Goal: Task Accomplishment & Management: Use online tool/utility

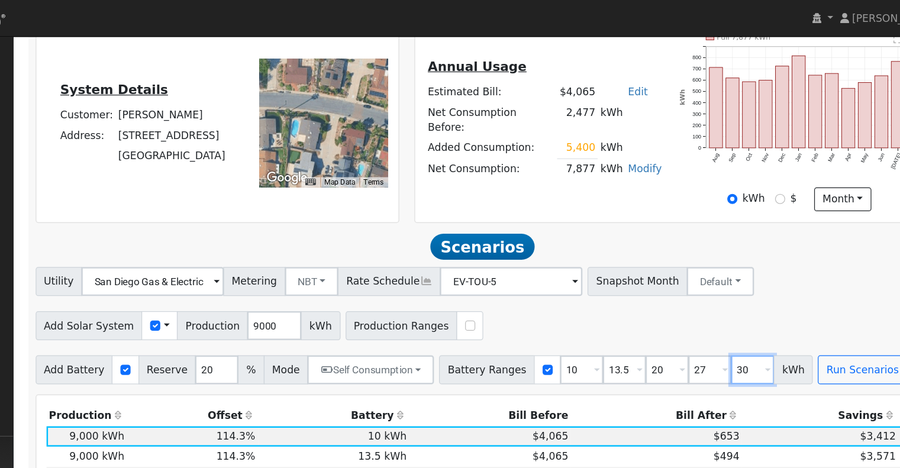
scroll to position [248, 0]
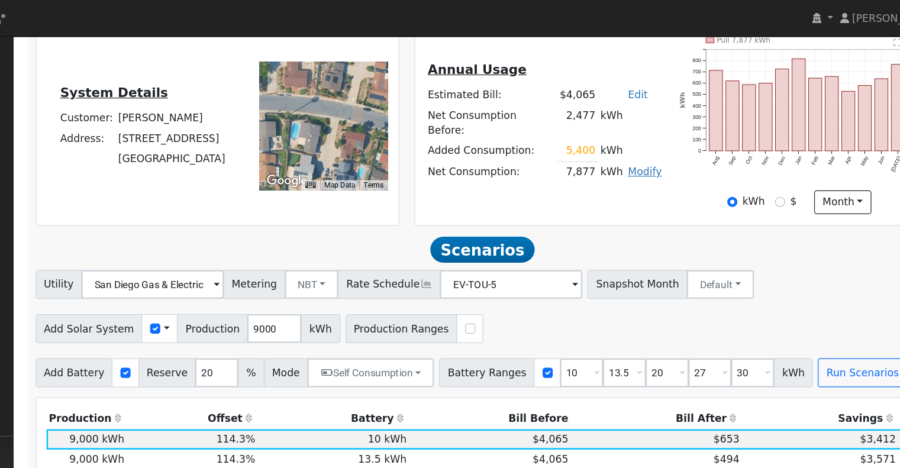
click at [444, 143] on link "Modify" at bounding box center [649, 139] width 28 height 9
click at [444, 157] on link "Edit Consumption" at bounding box center [603, 153] width 99 height 17
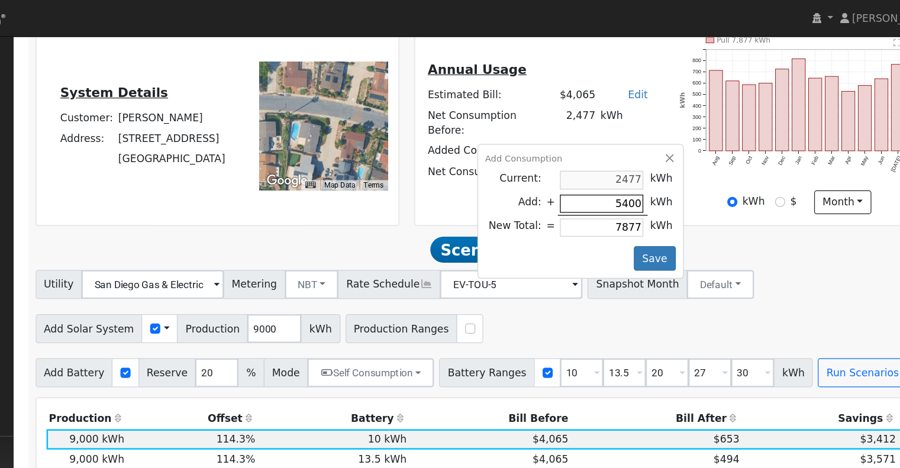
click at [444, 164] on input "5400" at bounding box center [614, 166] width 68 height 15
type input "2"
type input "2479"
type input "24"
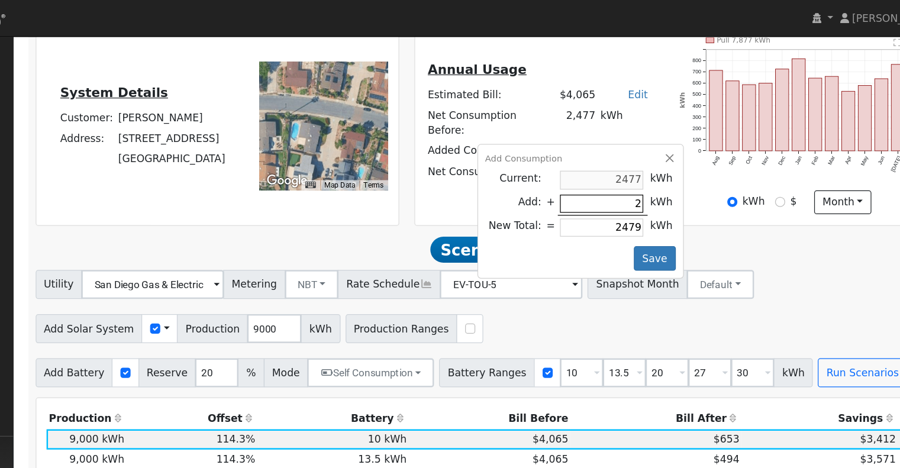
type input "2501"
type input "240"
type input "2717"
type input "2400"
type input "4877"
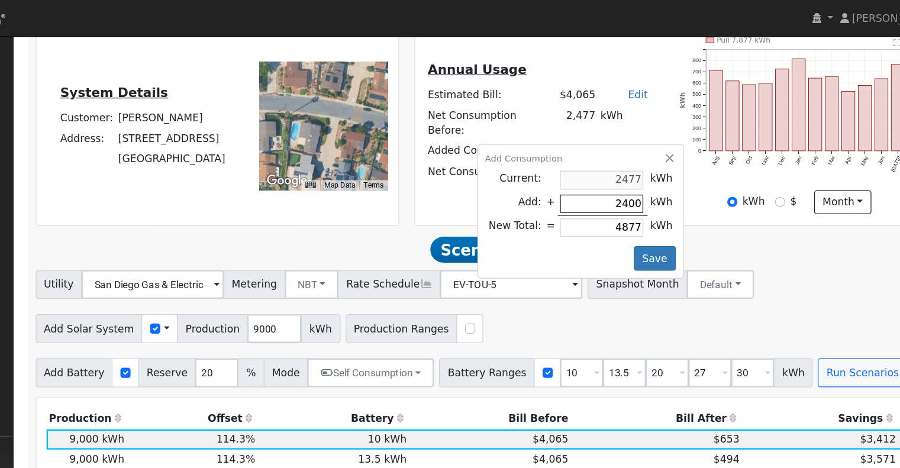
type input "-2477"
click at [444, 164] on input "-2477" at bounding box center [614, 166] width 68 height 15
type input "3"
type input "2480"
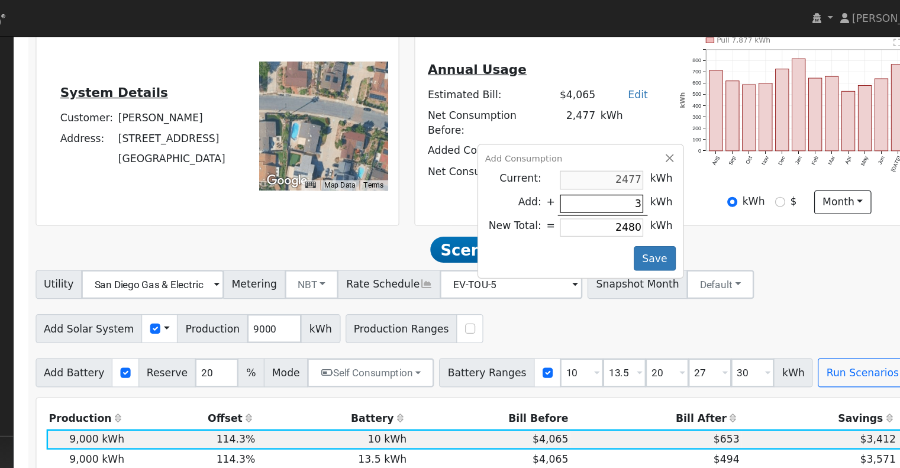
type input "34"
type input "2511"
type input "340"
type input "2817"
type input "3400"
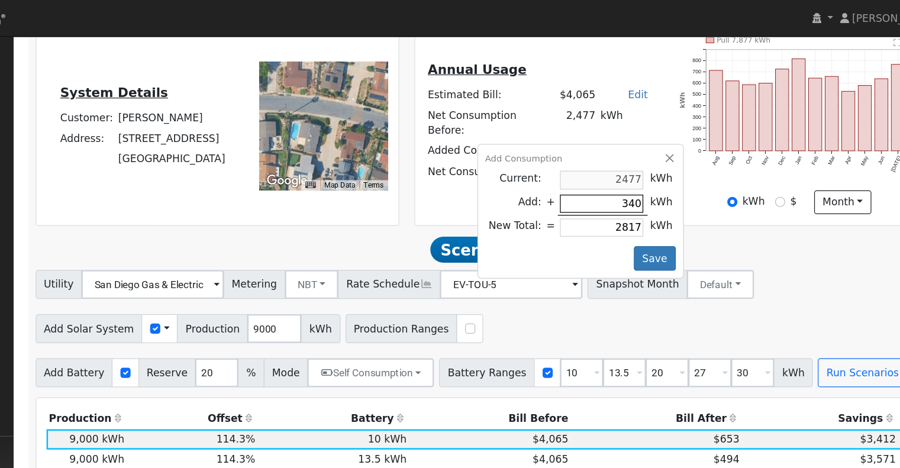
type input "5877"
type input "3400"
click at [444, 211] on button "Save" at bounding box center [657, 211] width 34 height 20
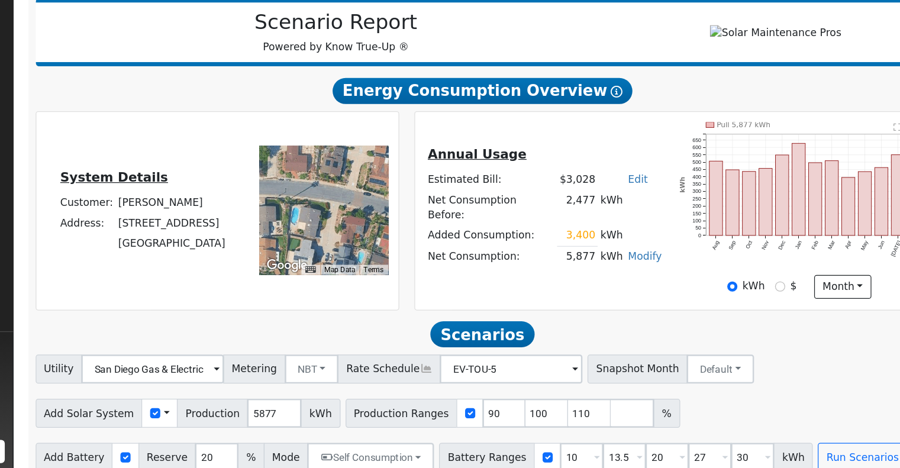
scroll to position [113, 0]
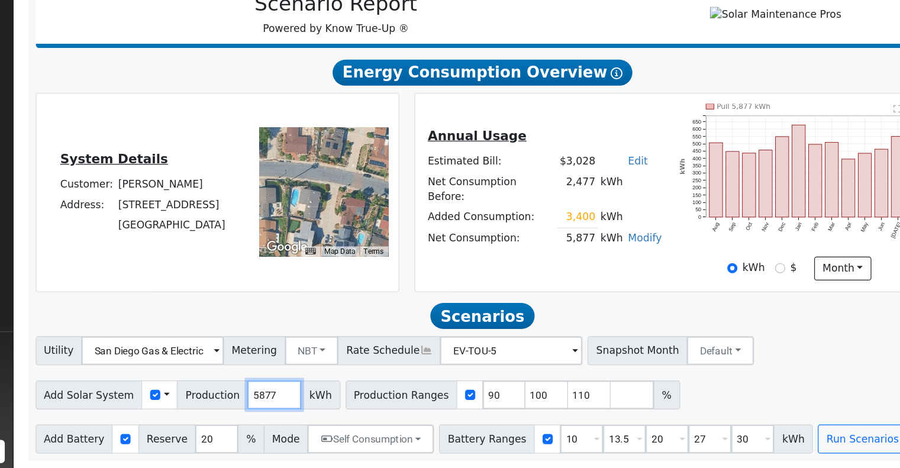
click at [324, 409] on input "5877" at bounding box center [346, 408] width 44 height 24
type input "6802"
click at [444, 386] on div "Utility San Diego Gas & Electric Metering NBT NEM NBT Rate Schedule EV-TOU-5 - …" at bounding box center [516, 408] width 743 height 96
click at [444, 448] on button "Run Scenarios" at bounding box center [826, 444] width 73 height 24
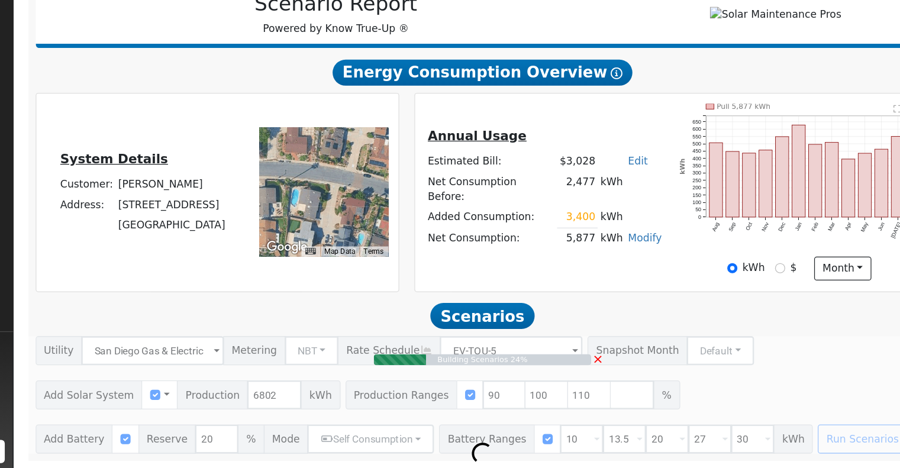
click at [444, 380] on span "×" at bounding box center [610, 378] width 9 height 12
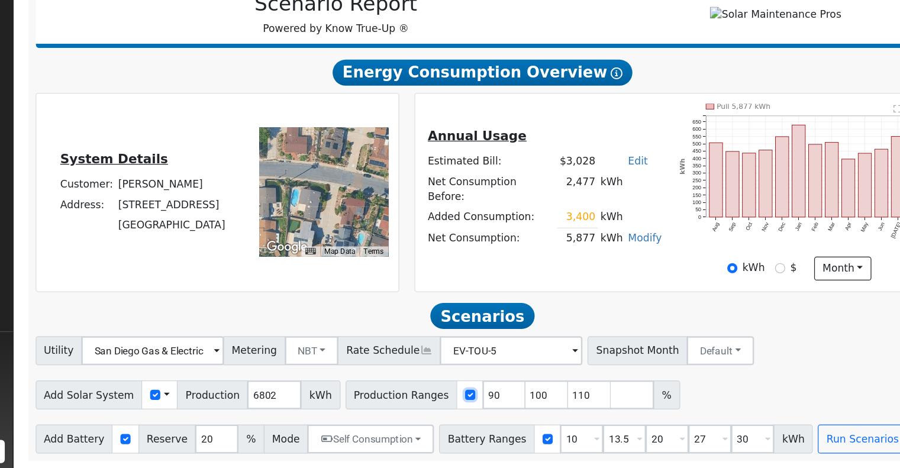
click at [444, 408] on input "checkbox" at bounding box center [506, 408] width 8 height 8
checkbox input "false"
click at [444, 442] on button "Run Scenarios" at bounding box center [826, 444] width 73 height 24
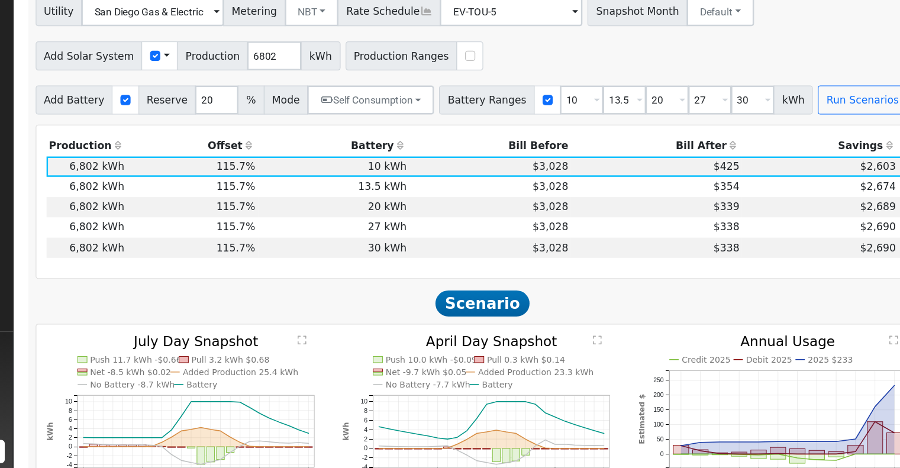
scroll to position [409, 0]
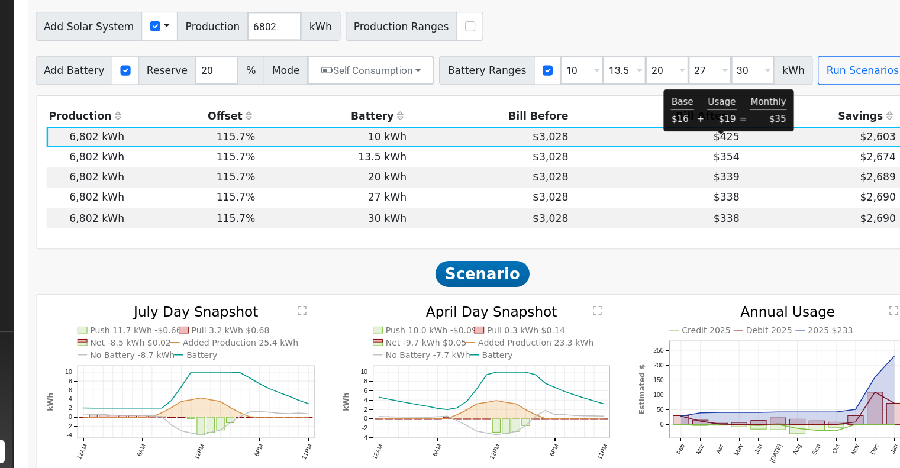
click at [444, 202] on span "$425" at bounding box center [715, 196] width 21 height 9
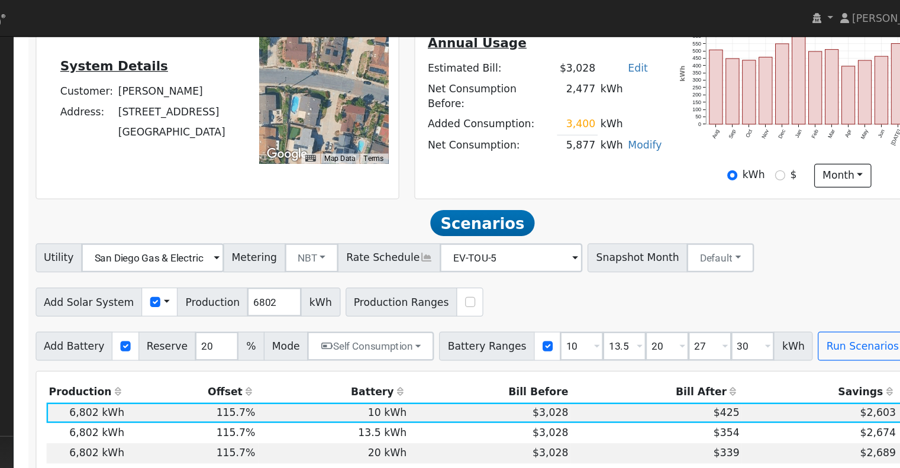
scroll to position [266, 0]
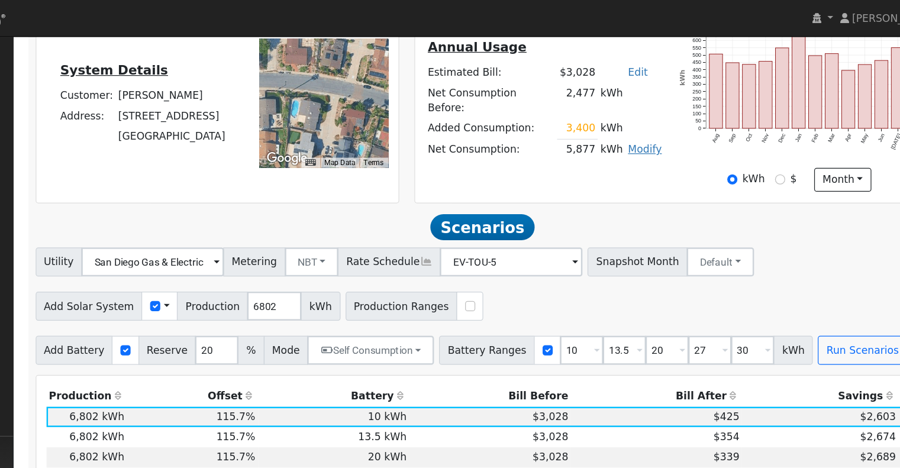
click at [444, 122] on link "Modify" at bounding box center [649, 121] width 28 height 9
click at [444, 138] on link "Edit Consumption" at bounding box center [603, 135] width 99 height 17
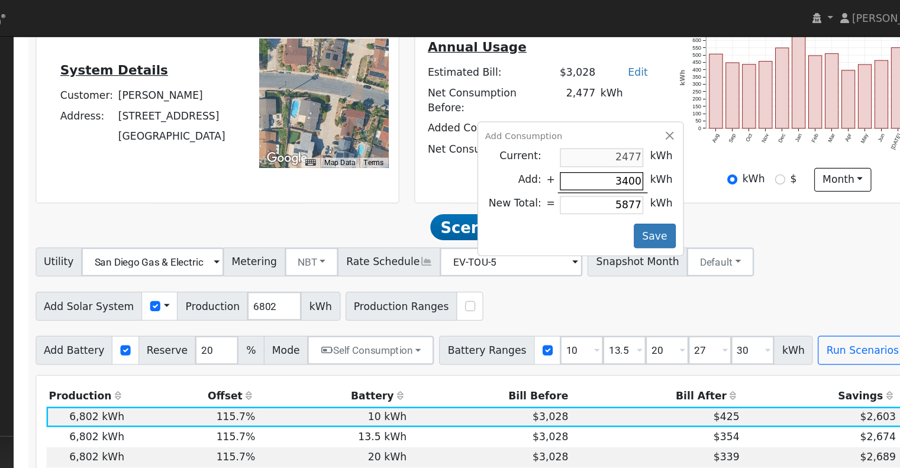
click at [444, 141] on input "3400" at bounding box center [614, 148] width 68 height 15
type input "2477"
click at [444, 191] on button "Save" at bounding box center [657, 193] width 34 height 20
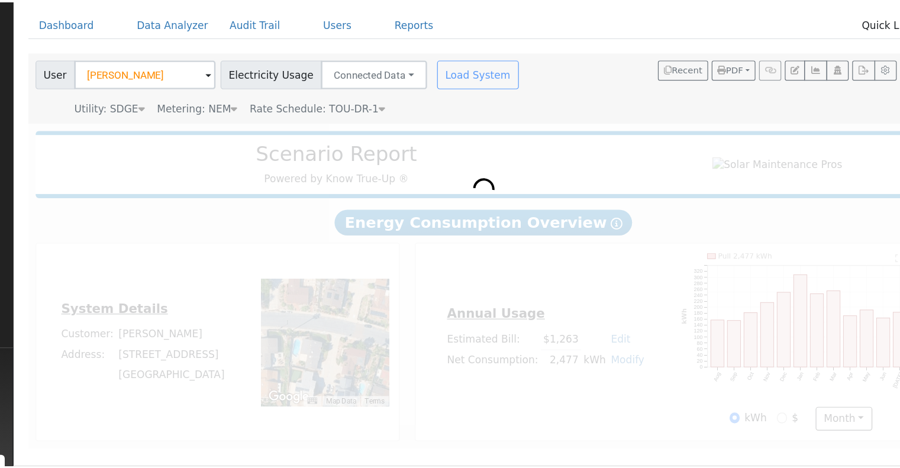
scroll to position [0, 0]
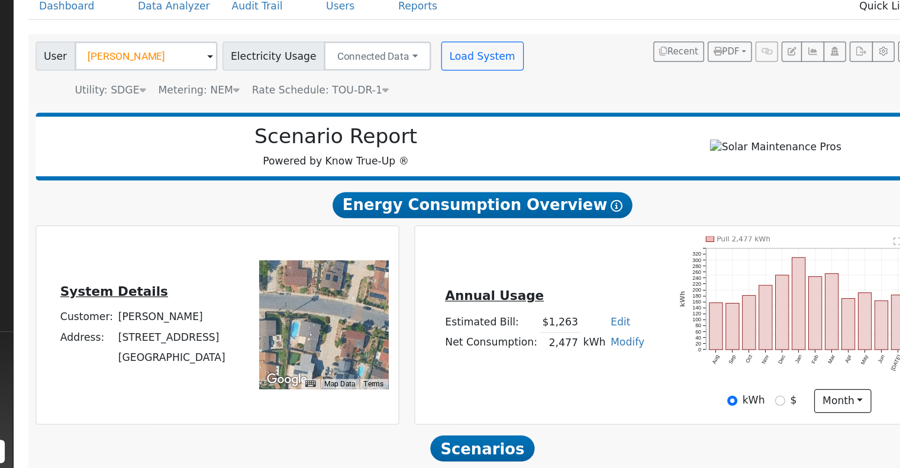
click at [444, 370] on link "Modify" at bounding box center [635, 364] width 28 height 9
click at [444, 410] on link "Add Electric Vehicle" at bounding box center [590, 409] width 99 height 17
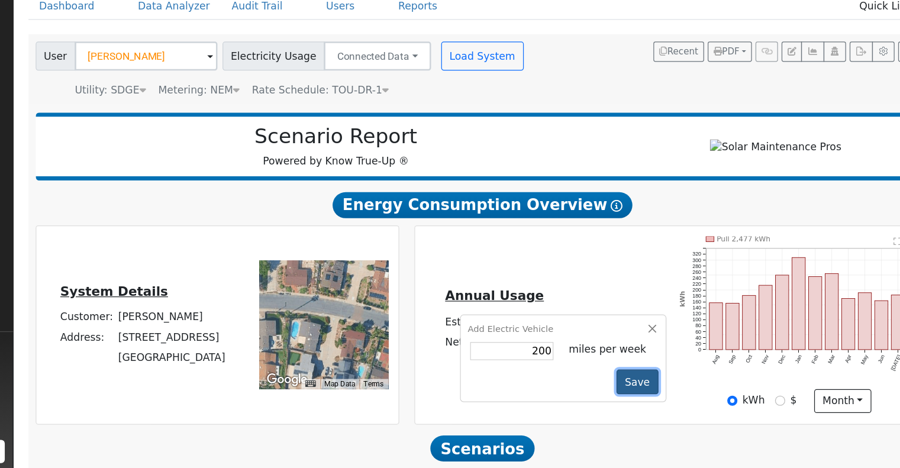
click at [444, 402] on button "Save" at bounding box center [643, 397] width 34 height 20
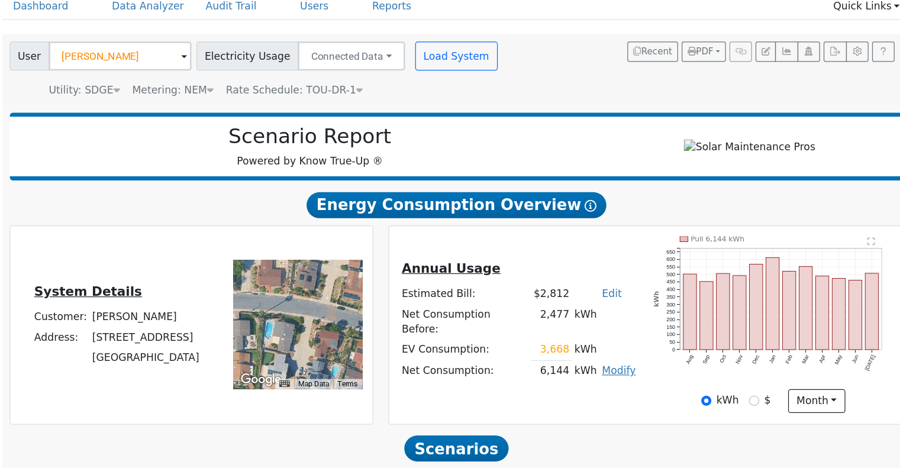
click at [444, 383] on link "Modify" at bounding box center [649, 387] width 28 height 9
click at [444, 432] on link "Edit Electric Vehicle" at bounding box center [603, 426] width 99 height 17
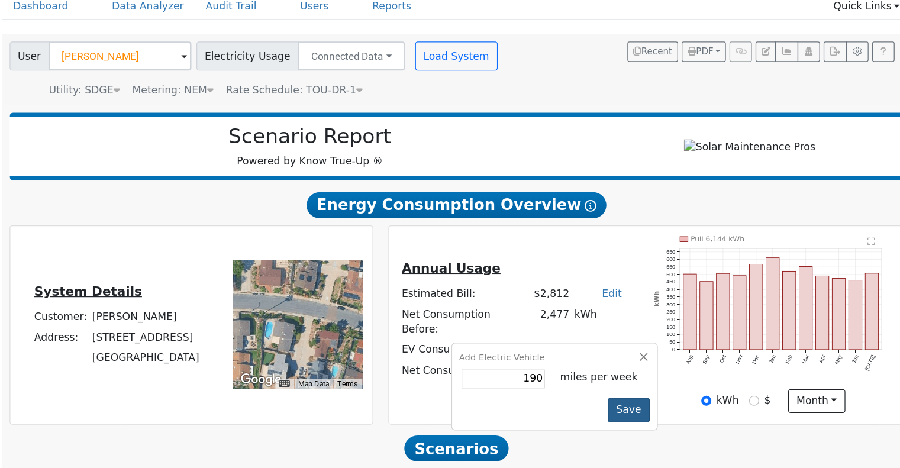
type input "190"
click at [444, 418] on button "Save" at bounding box center [657, 420] width 34 height 20
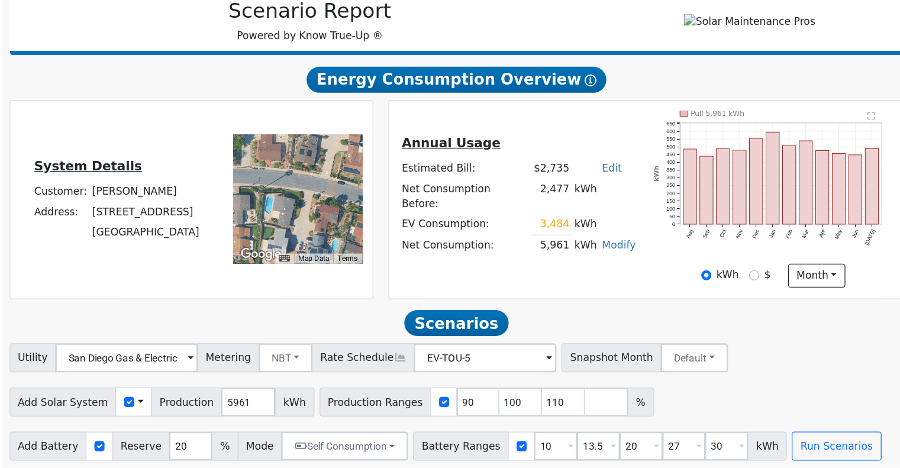
scroll to position [113, 0]
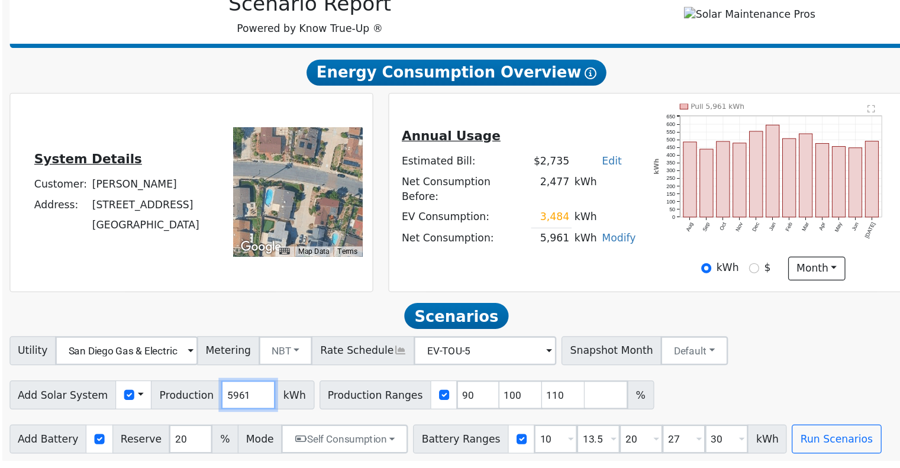
click at [328, 410] on input "5961" at bounding box center [346, 408] width 44 height 24
type input "6802"
click at [444, 406] on input "checkbox" at bounding box center [506, 408] width 8 height 8
checkbox input "false"
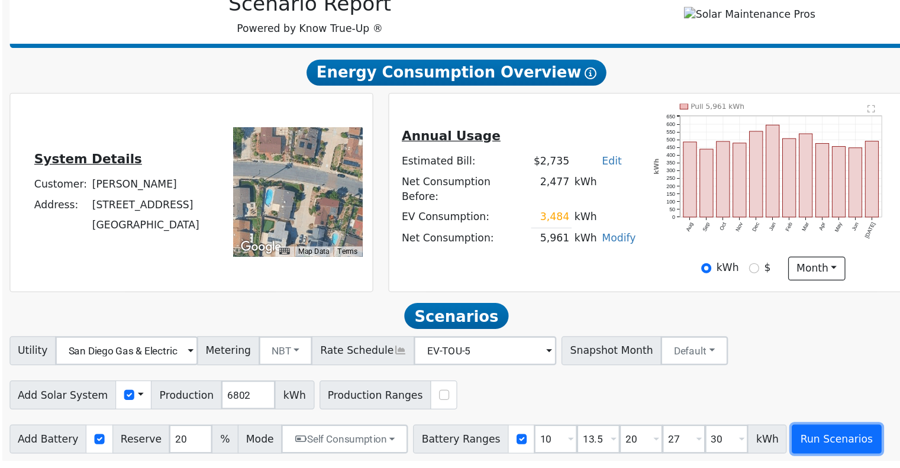
click at [444, 439] on button "Run Scenarios" at bounding box center [826, 444] width 73 height 24
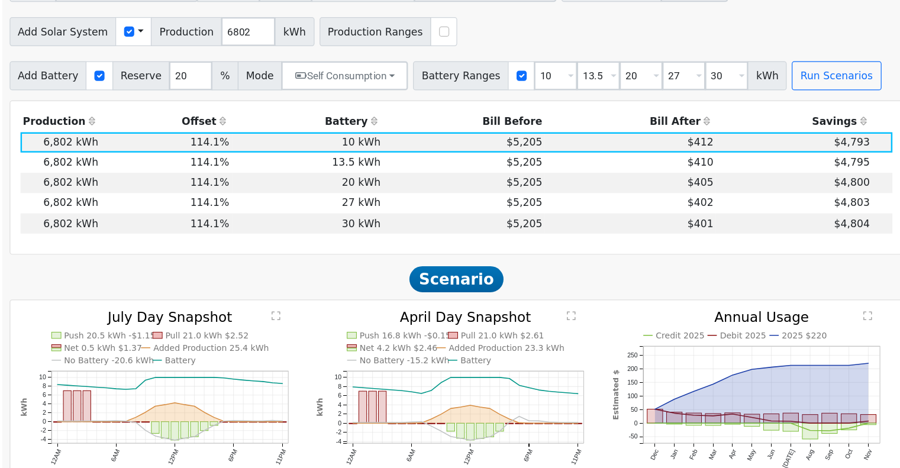
scroll to position [409, 0]
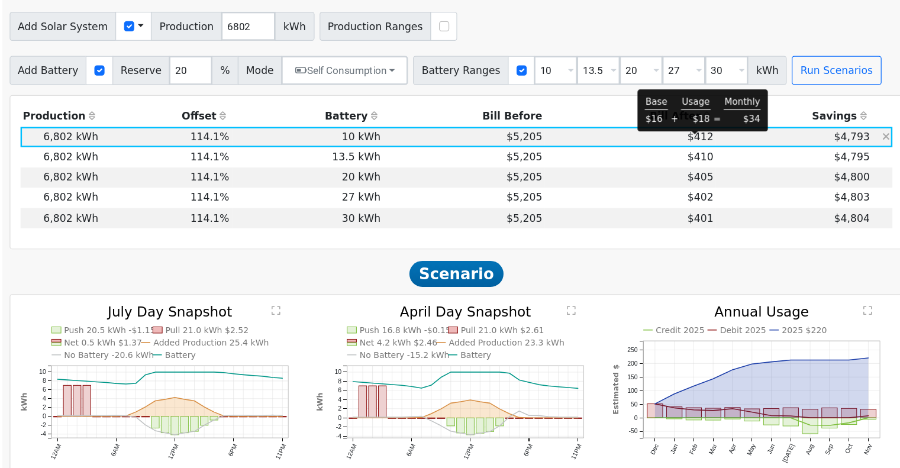
click at [444, 202] on span "$412" at bounding box center [715, 196] width 21 height 9
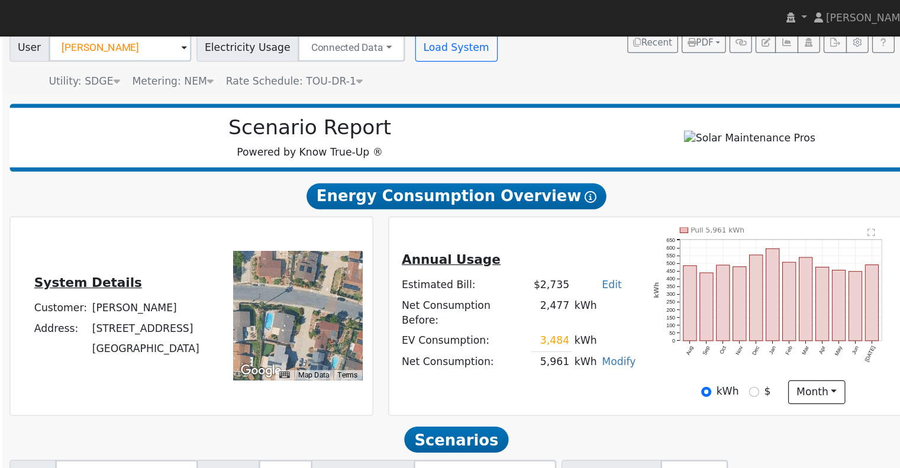
scroll to position [0, 0]
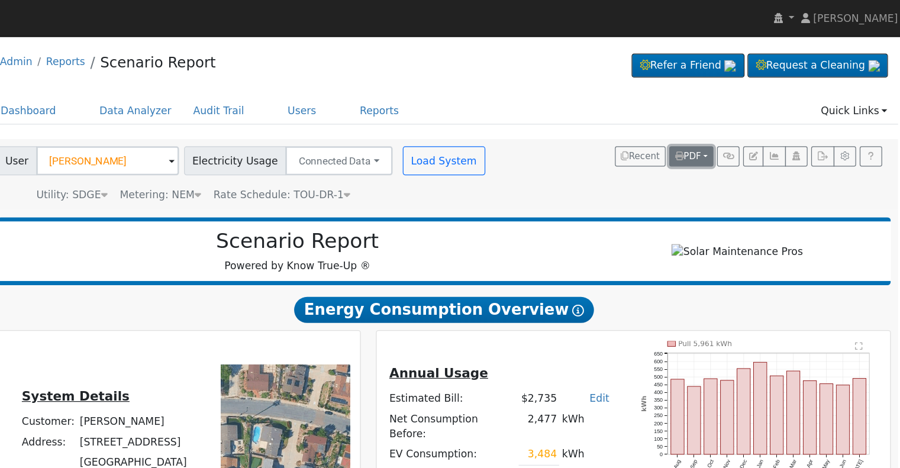
click at [444, 130] on button "PDF" at bounding box center [718, 127] width 36 height 17
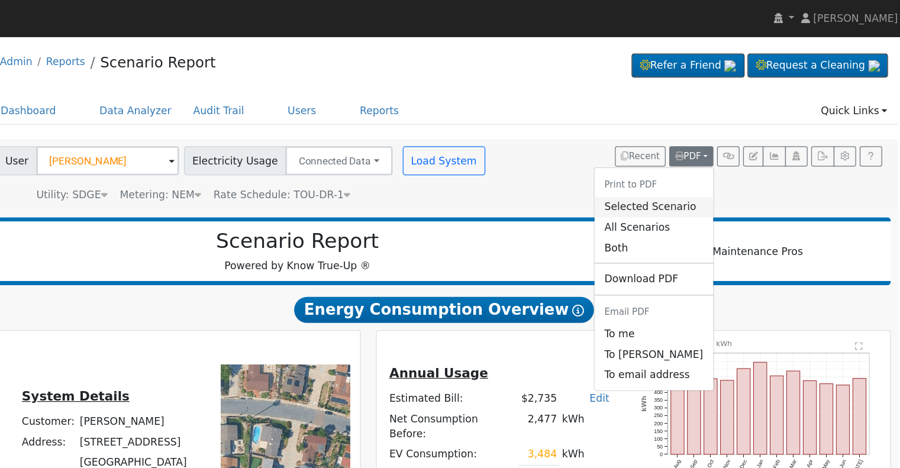
click at [444, 170] on link "Selected Scenario" at bounding box center [687, 169] width 97 height 17
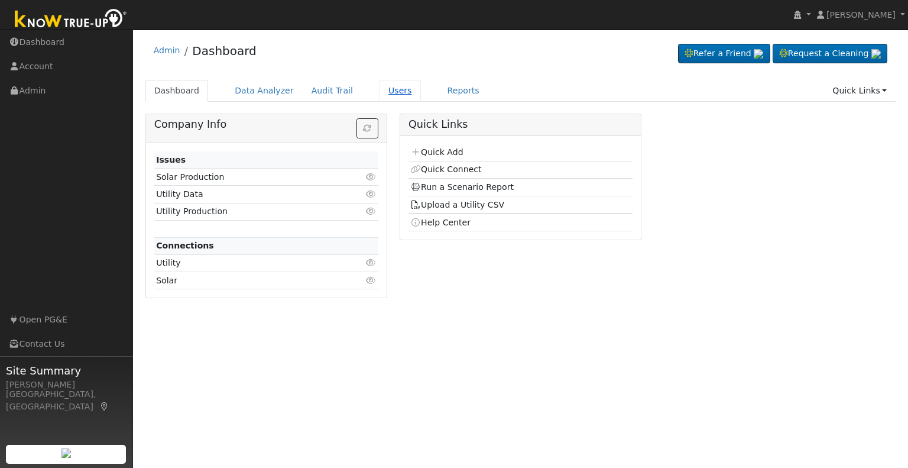
click at [380, 92] on link "Users" at bounding box center [400, 91] width 41 height 22
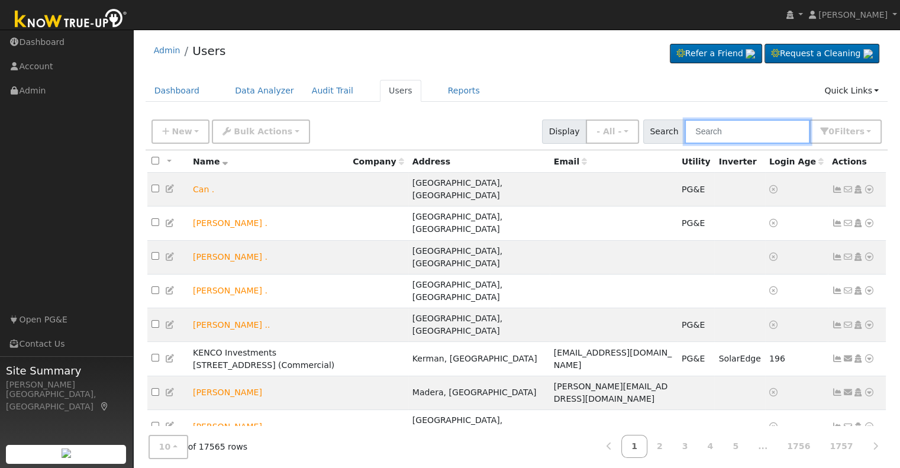
click at [737, 130] on input "text" at bounding box center [746, 131] width 125 height 24
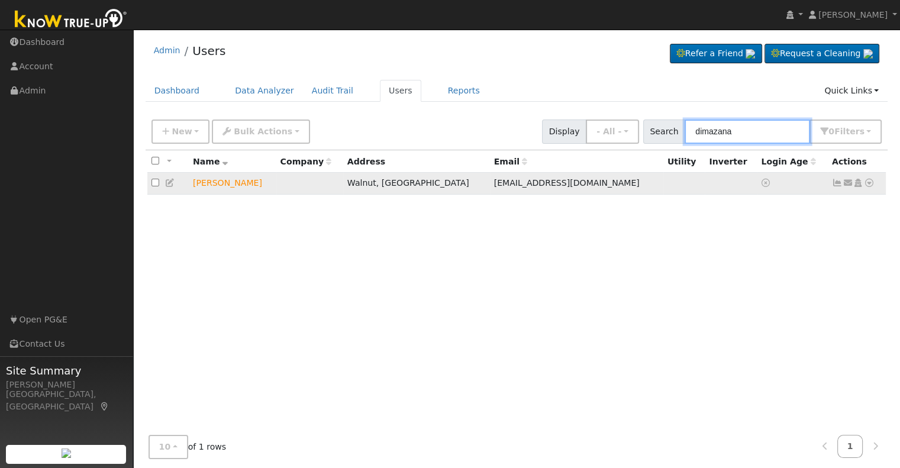
type input "dimazana"
click at [871, 186] on icon at bounding box center [869, 183] width 11 height 8
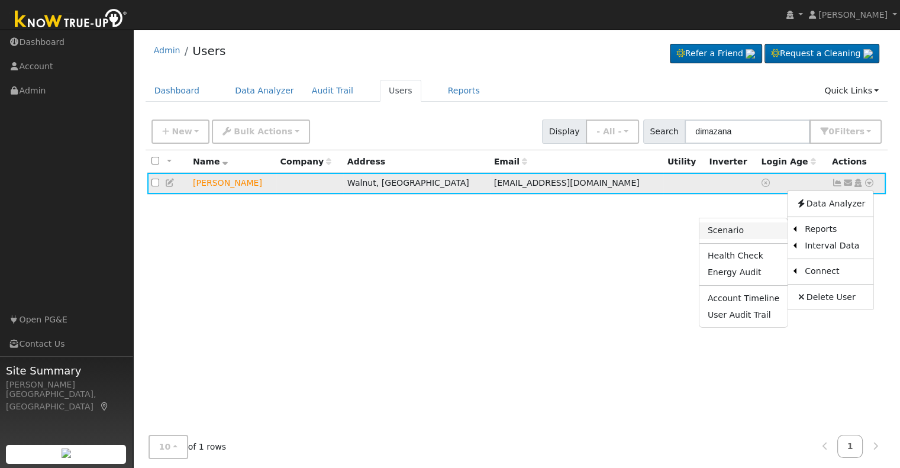
click at [737, 230] on link "Scenario" at bounding box center [743, 230] width 88 height 17
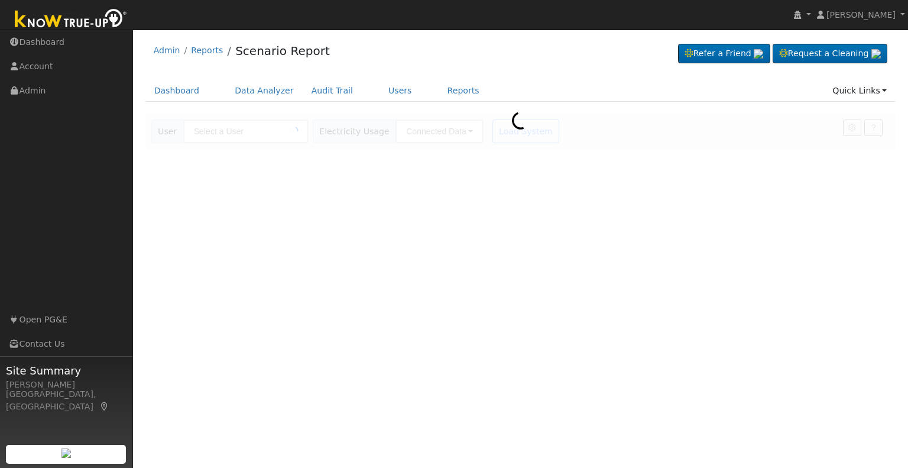
type input "[PERSON_NAME]"
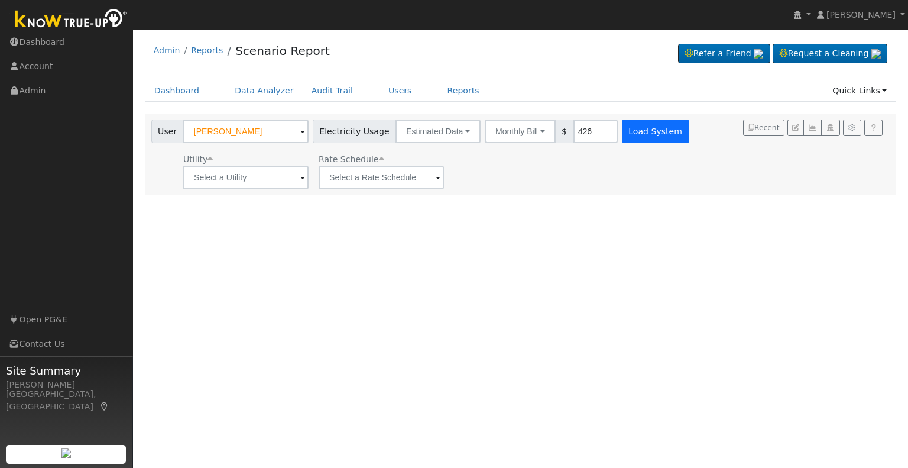
type input "426"
click at [632, 131] on button "Load System" at bounding box center [655, 131] width 67 height 24
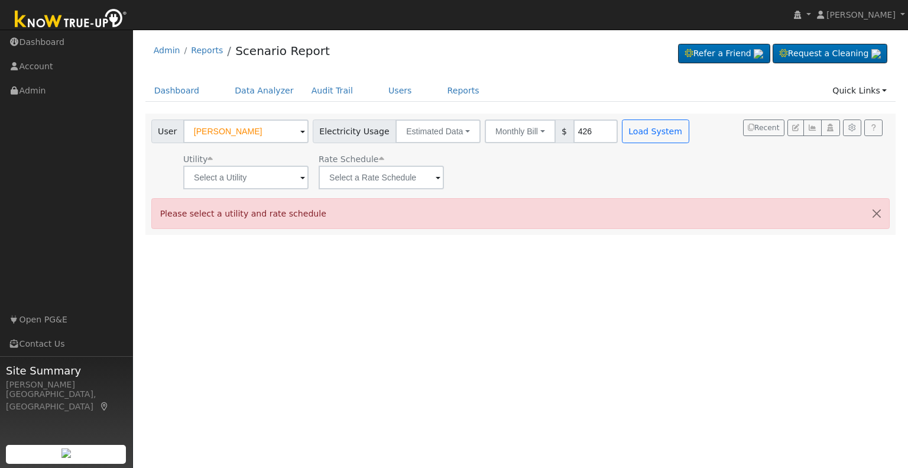
click at [300, 174] on span at bounding box center [302, 179] width 5 height 14
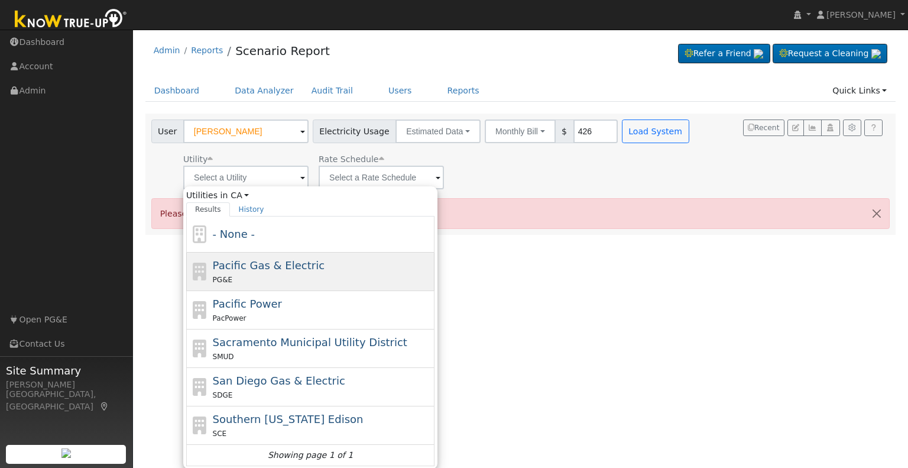
click at [269, 263] on span "Pacific Gas & Electric" at bounding box center [269, 265] width 112 height 12
type input "Pacific Gas & Electric"
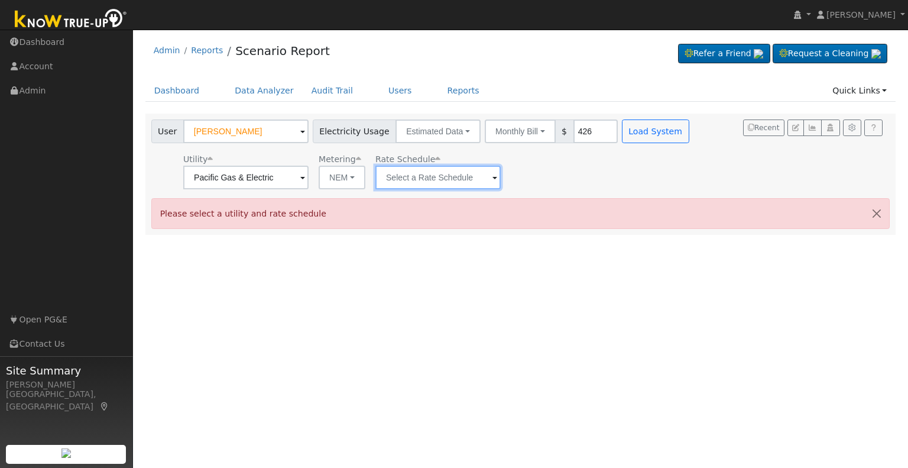
click at [309, 179] on input "text" at bounding box center [245, 178] width 125 height 24
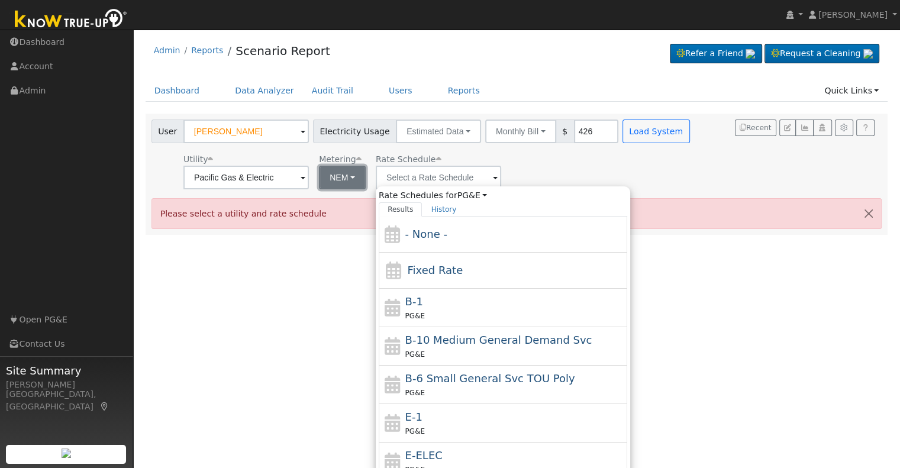
click at [350, 174] on button "NEM" at bounding box center [342, 178] width 47 height 24
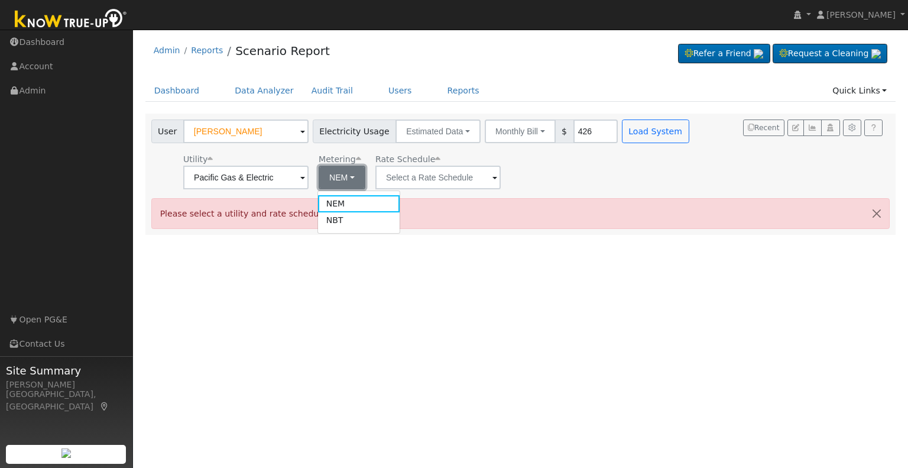
click at [350, 174] on button "NEM" at bounding box center [342, 178] width 47 height 24
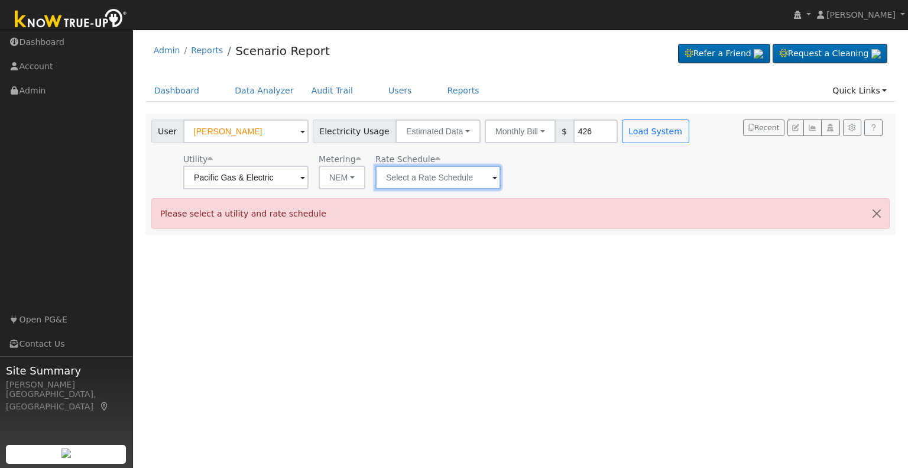
click at [309, 174] on input "text" at bounding box center [245, 178] width 125 height 24
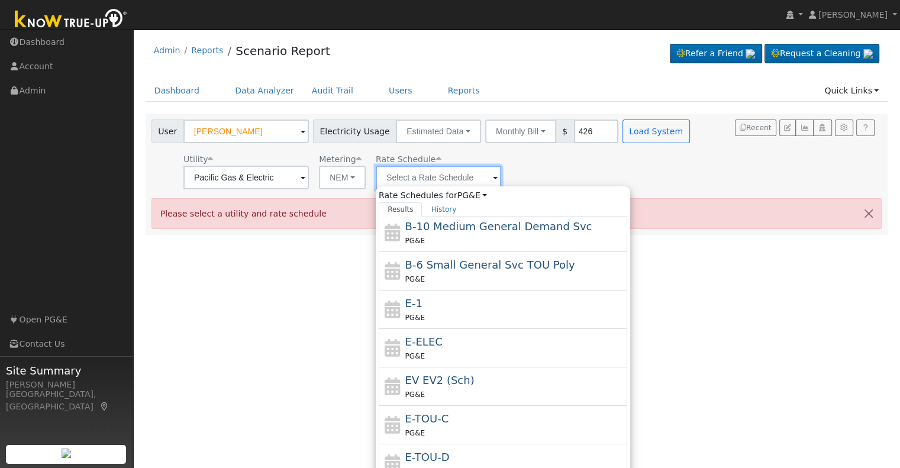
scroll to position [128, 0]
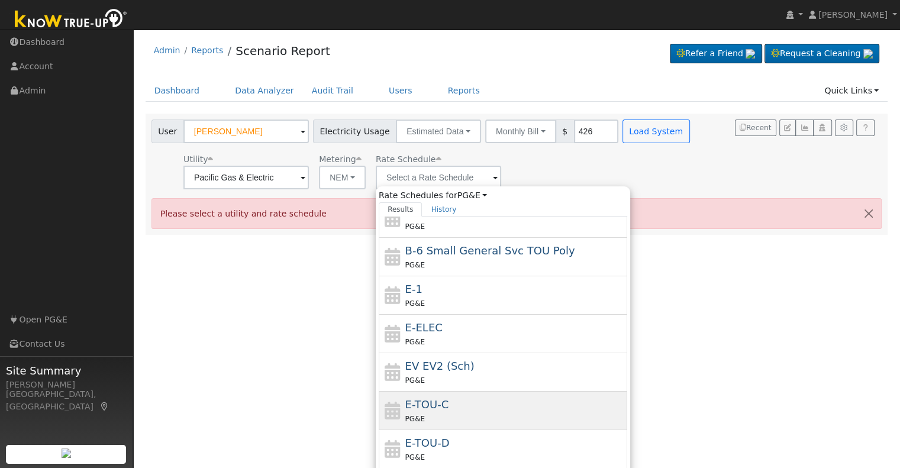
click at [481, 416] on div "PG&E" at bounding box center [514, 418] width 219 height 12
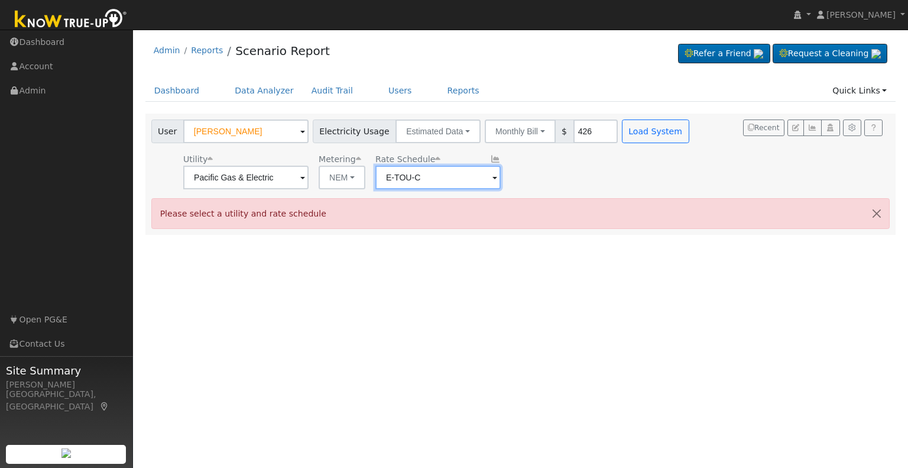
click at [309, 180] on input "E-TOU-C" at bounding box center [245, 178] width 125 height 24
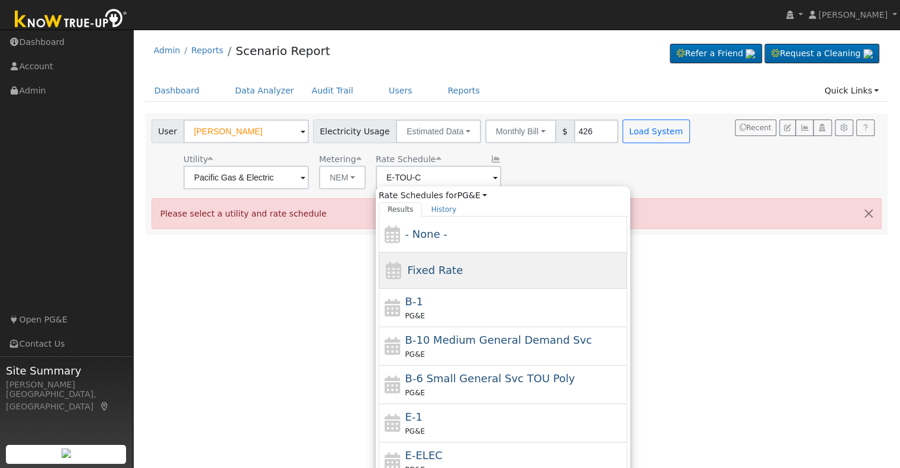
click at [461, 271] on div "Fixed Rate" at bounding box center [503, 271] width 248 height 36
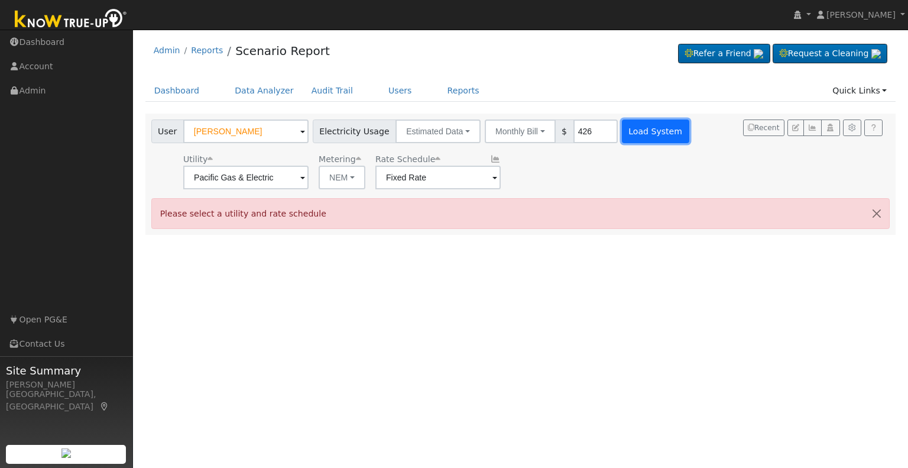
click at [646, 132] on button "Load System" at bounding box center [655, 131] width 67 height 24
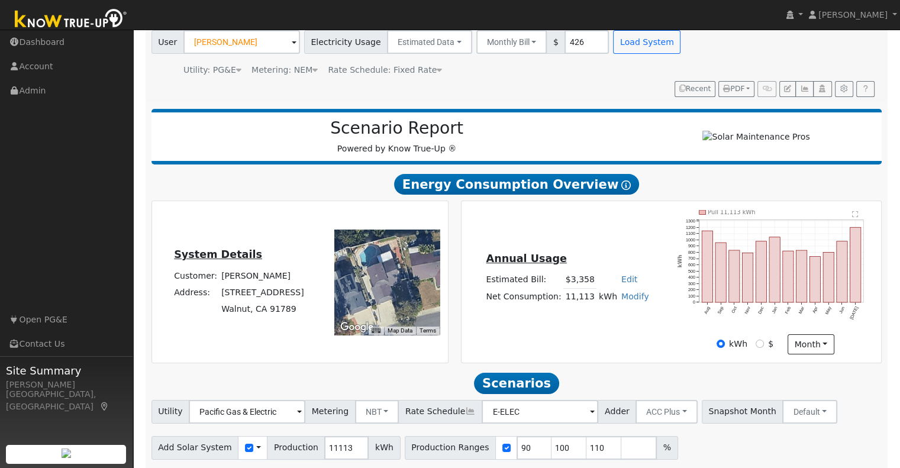
scroll to position [90, 0]
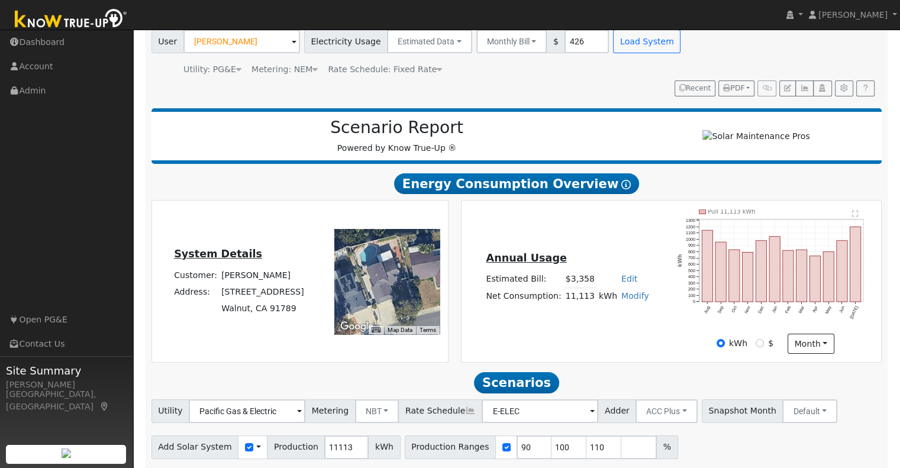
click at [436, 66] on icon at bounding box center [438, 69] width 5 height 8
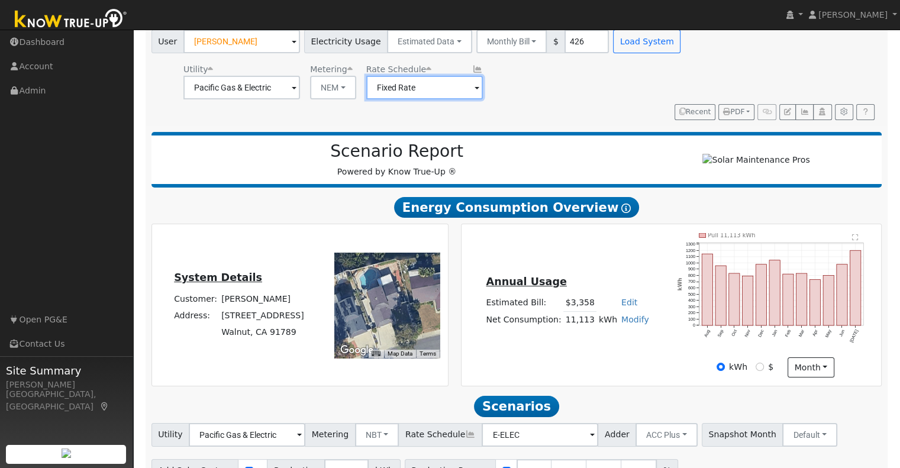
click at [300, 89] on input "Fixed Rate" at bounding box center [241, 88] width 117 height 24
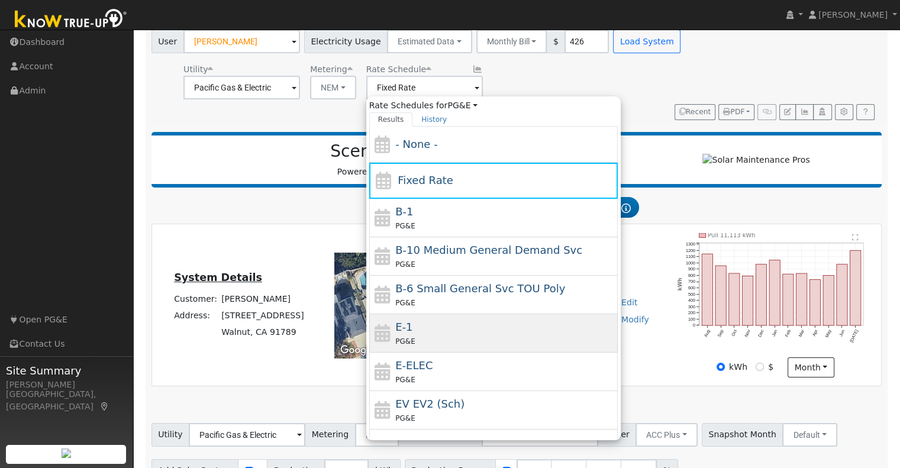
click at [449, 329] on div "E-1 PG&E" at bounding box center [504, 333] width 219 height 28
type input "E-1"
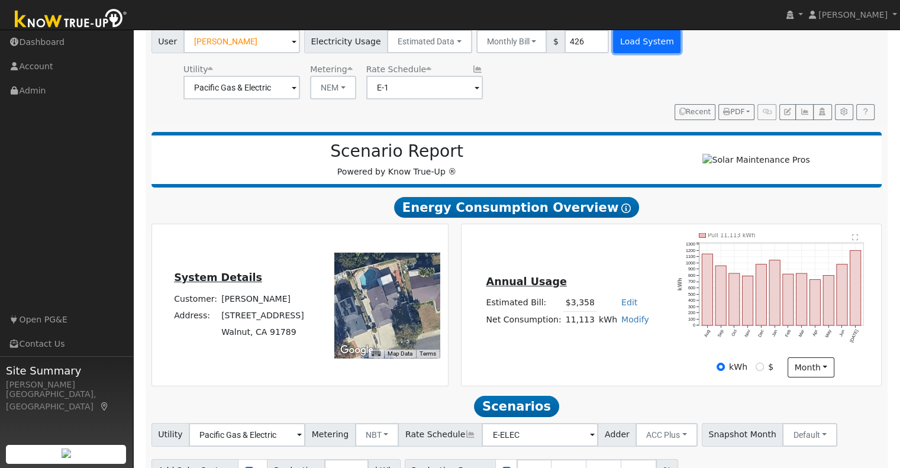
click at [623, 47] on button "Load System" at bounding box center [646, 42] width 67 height 24
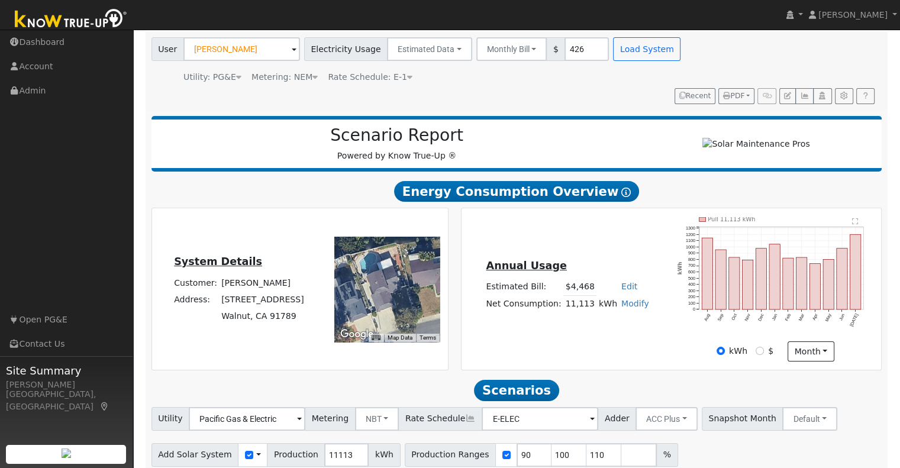
scroll to position [113, 0]
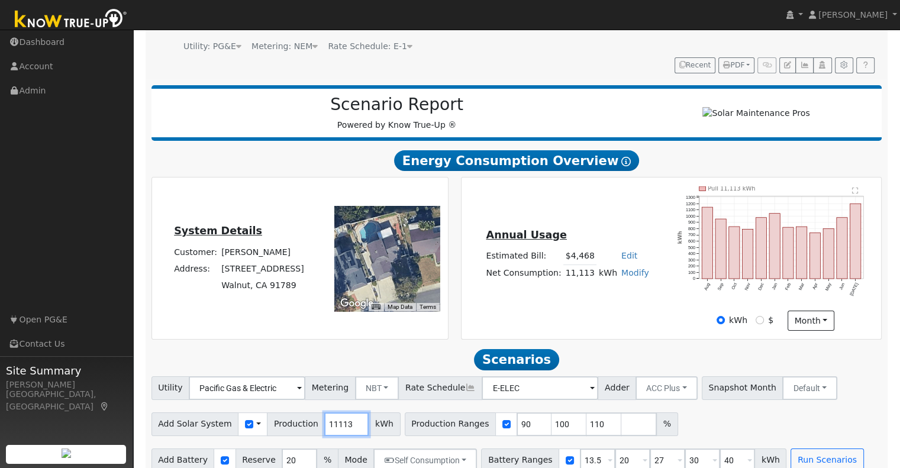
click at [324, 412] on input "11113" at bounding box center [346, 424] width 44 height 24
type input "14000"
click at [502, 420] on input "checkbox" at bounding box center [506, 424] width 8 height 8
checkbox input "false"
